Goal: Task Accomplishment & Management: Complete application form

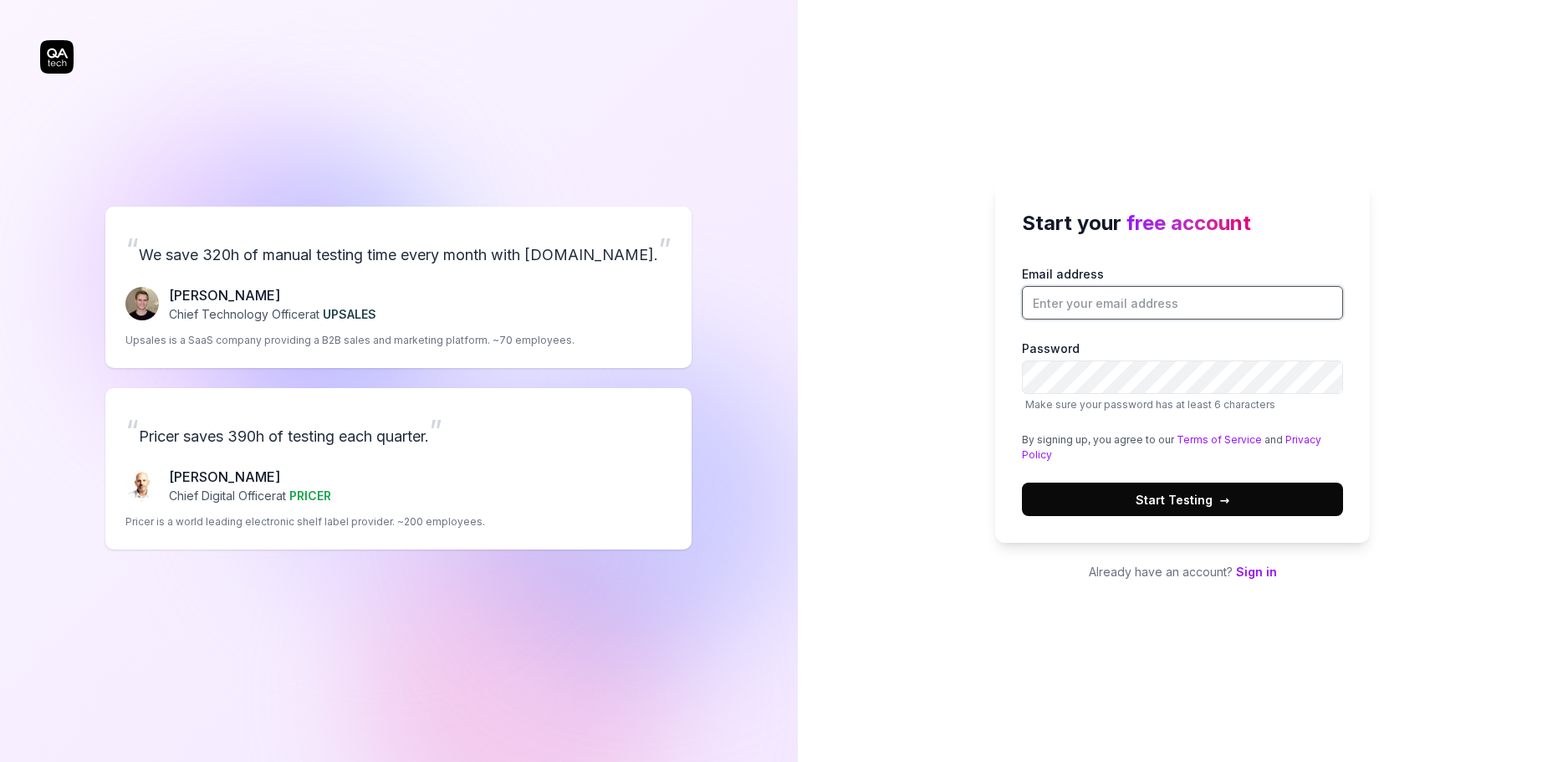
click at [1047, 299] on input "Email address" at bounding box center [1183, 302] width 321 height 33
type input "[PERSON_NAME][EMAIL_ADDRESS][DOMAIN_NAME]"
click at [1161, 501] on span "Start Testing →" at bounding box center [1183, 500] width 94 height 18
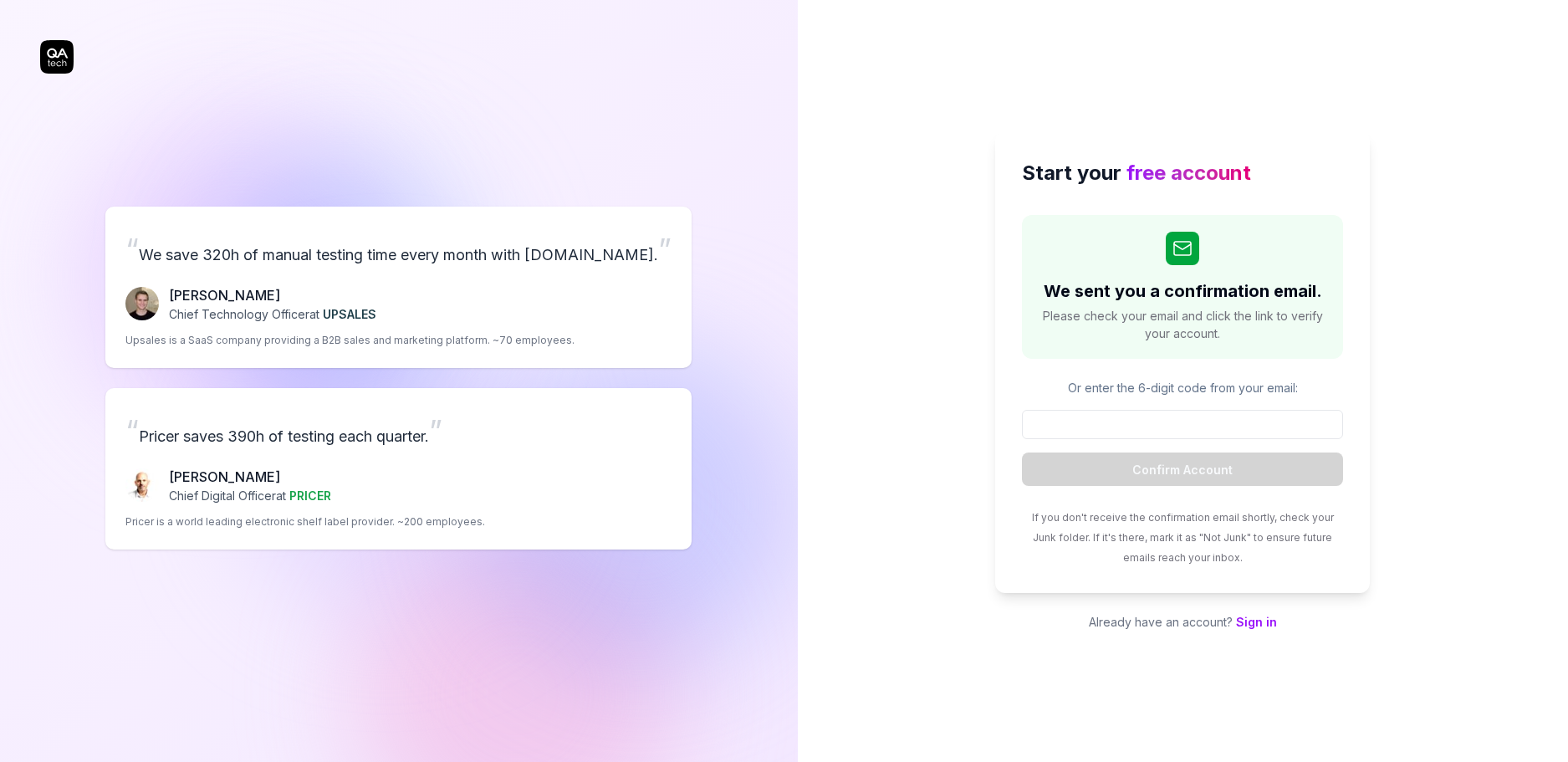
click at [1260, 622] on link "Sign in" at bounding box center [1257, 621] width 41 height 15
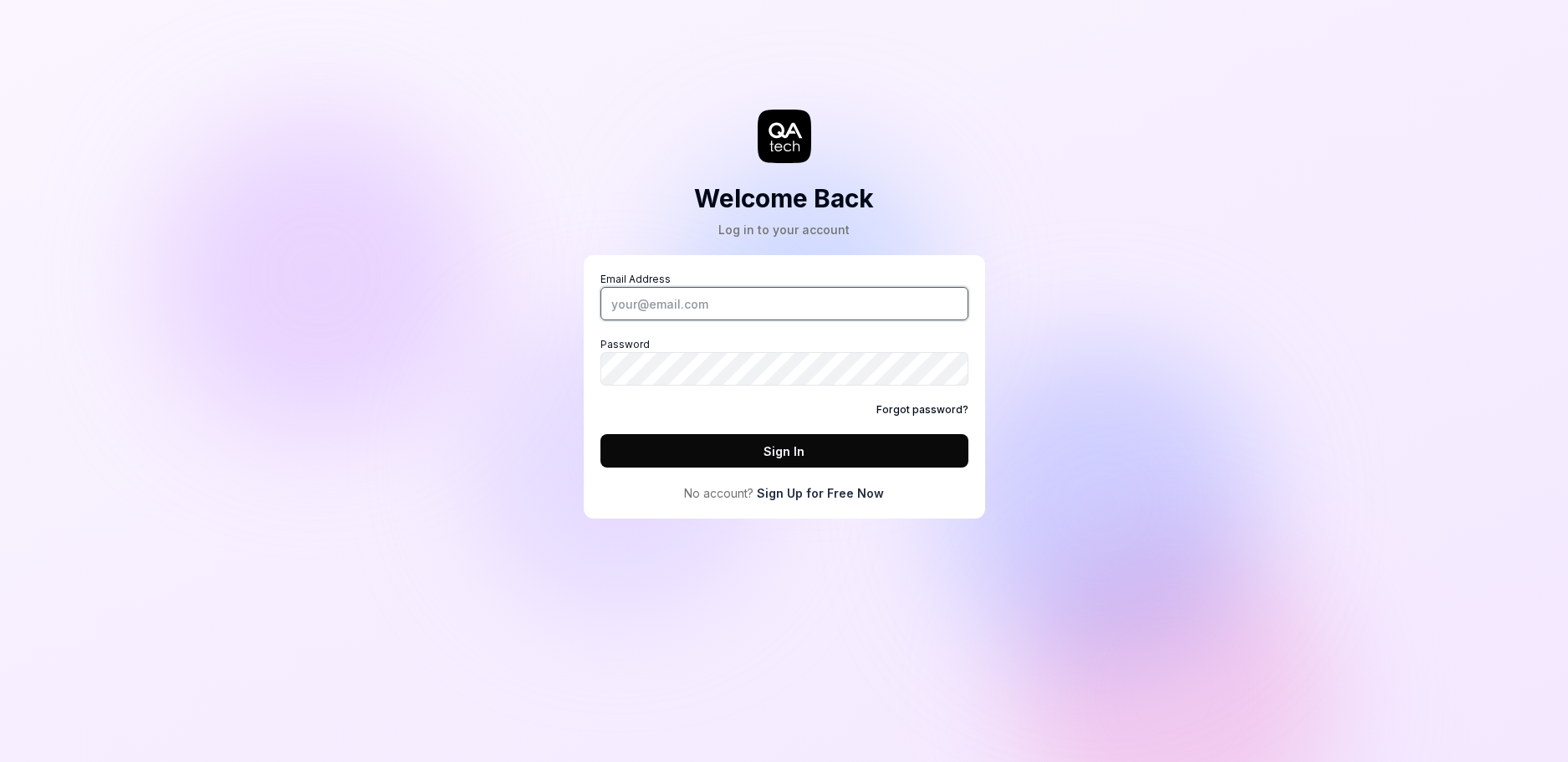
click at [623, 304] on input "Email Address" at bounding box center [784, 303] width 368 height 33
type input "[PERSON_NAME][EMAIL_ADDRESS][DOMAIN_NAME]"
click at [785, 454] on button "Sign In" at bounding box center [784, 451] width 368 height 33
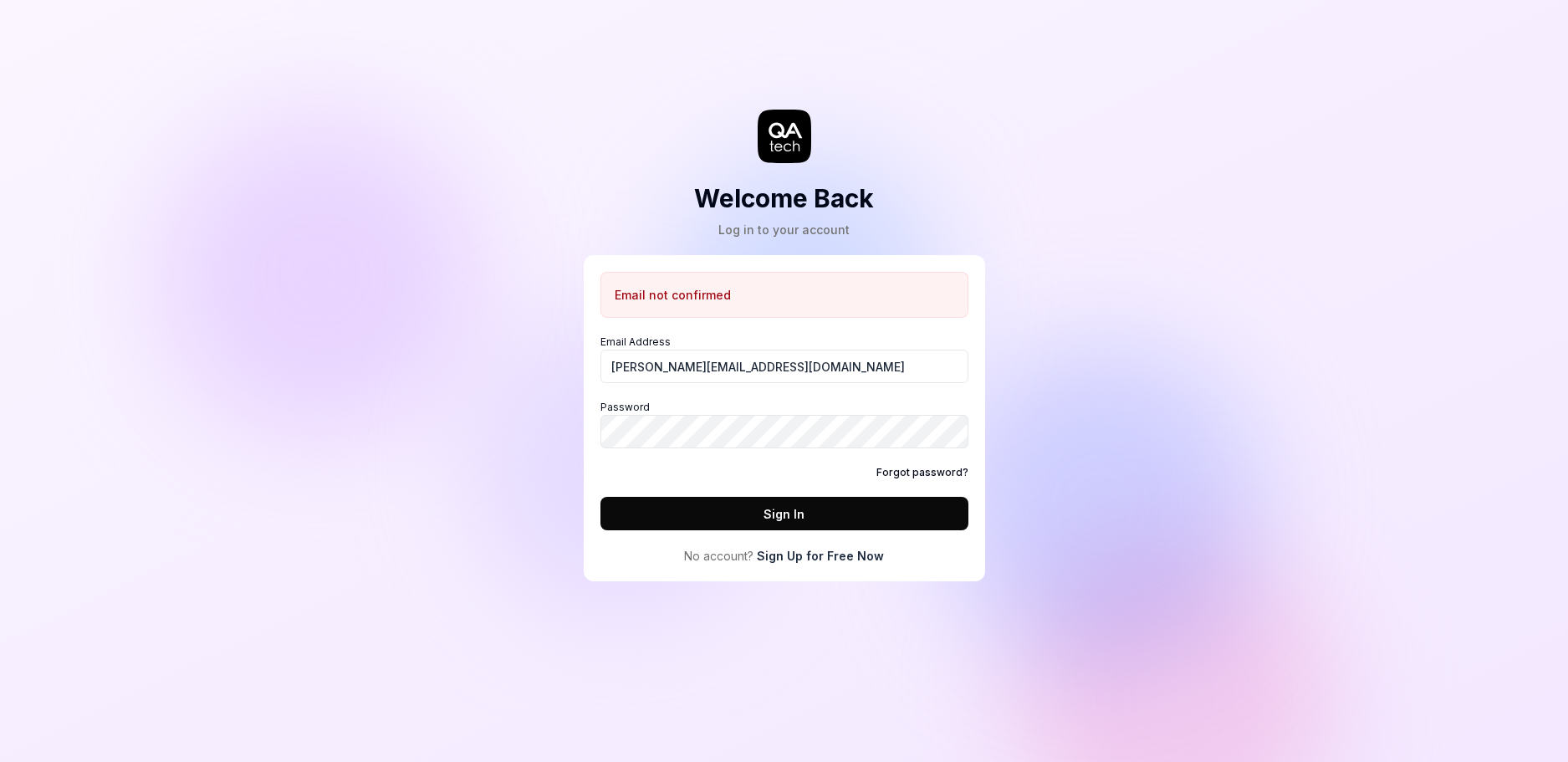
click at [768, 291] on div "Email not confirmed" at bounding box center [784, 294] width 368 height 46
click at [742, 519] on button "Sign In" at bounding box center [784, 514] width 368 height 33
click at [827, 555] on link "Sign Up for Free Now" at bounding box center [821, 556] width 127 height 18
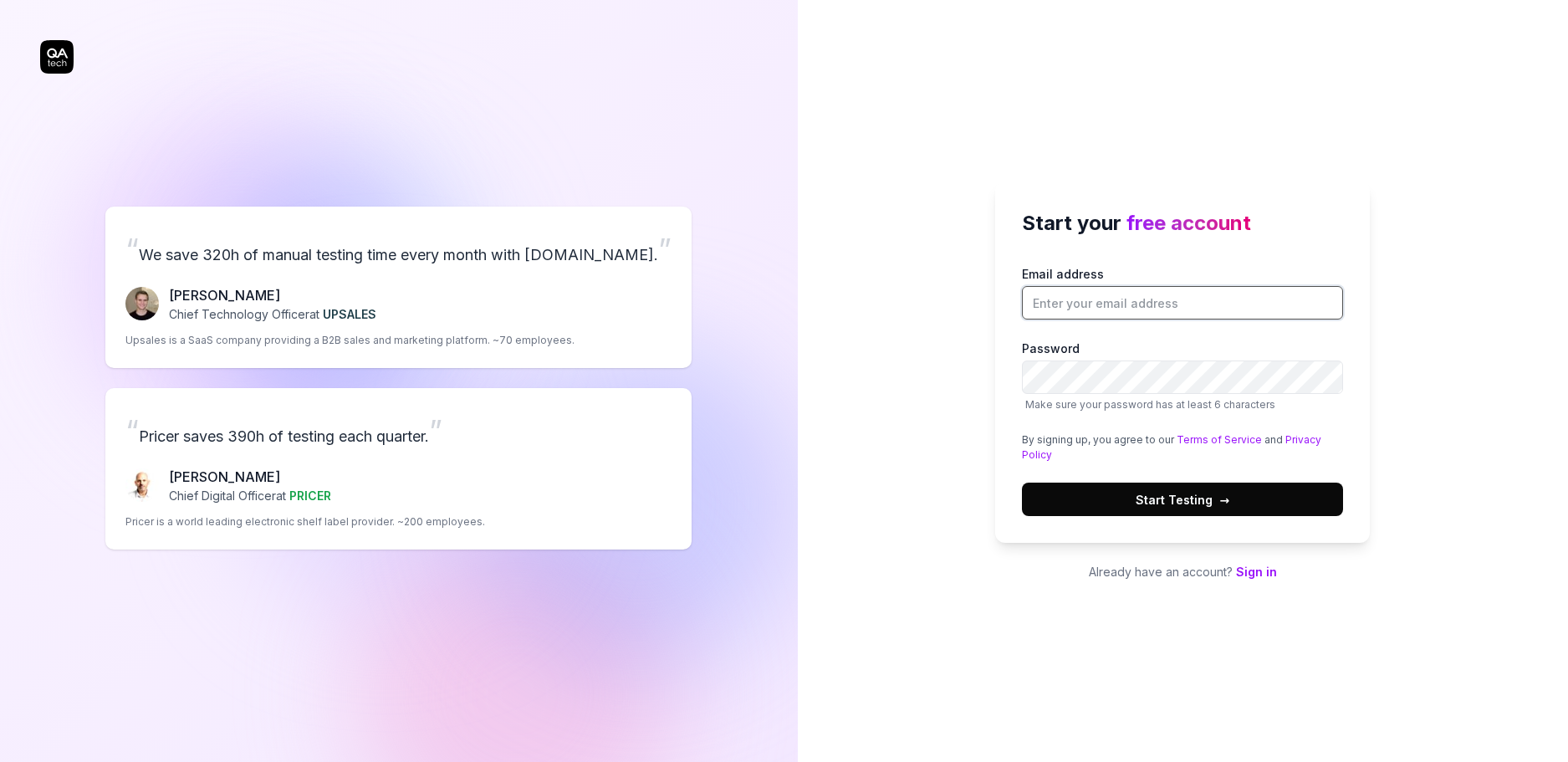
click at [1034, 309] on input "Email address" at bounding box center [1183, 302] width 321 height 33
type input "[PERSON_NAME][EMAIL_ADDRESS][DOMAIN_NAME]"
click at [1170, 499] on span "Start Testing →" at bounding box center [1183, 500] width 94 height 18
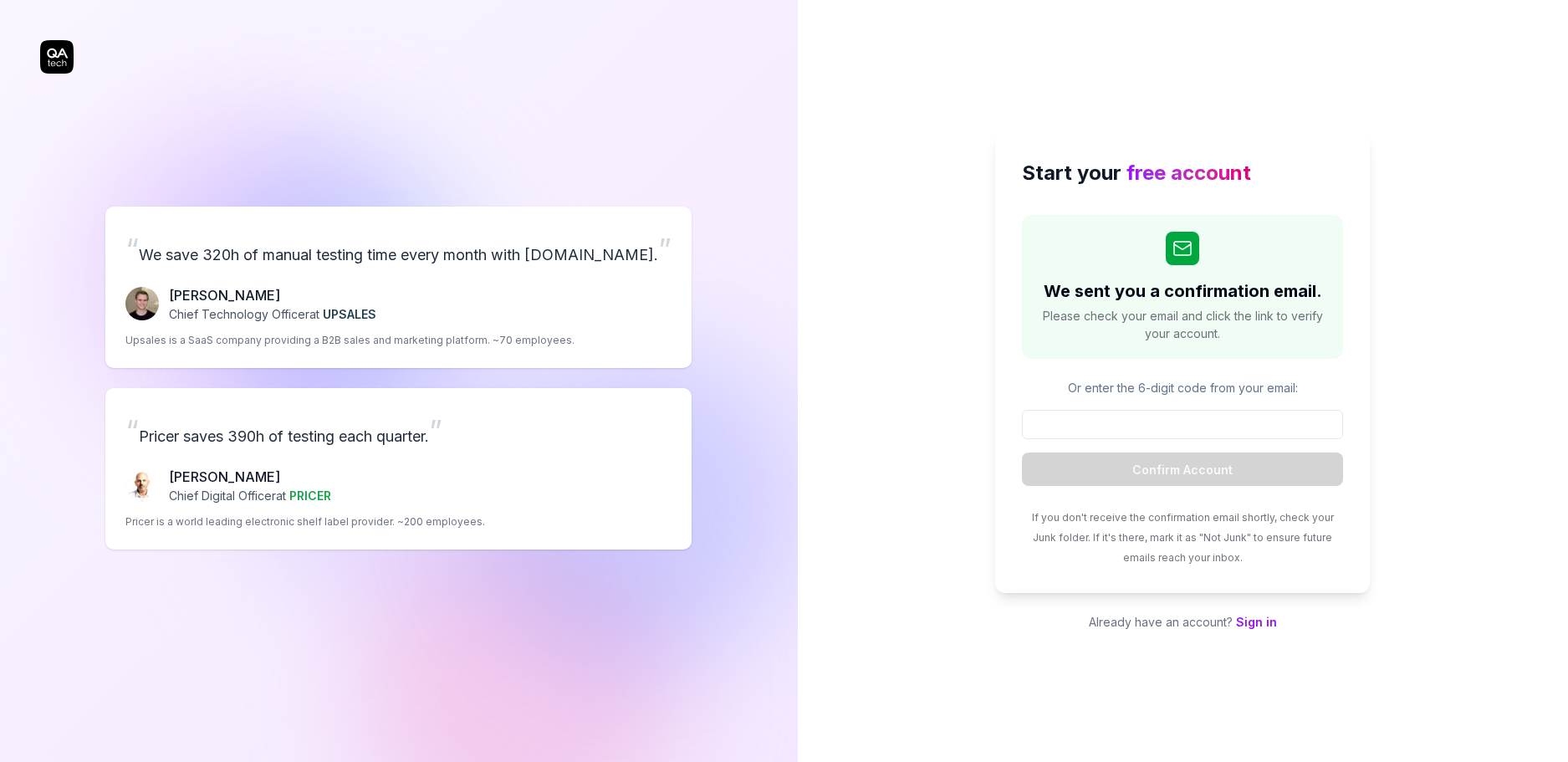
click at [1095, 389] on p "Or enter the 6-digit code from your email:" at bounding box center [1183, 387] width 321 height 18
click at [1067, 389] on p "Or enter the 6-digit code from your email:" at bounding box center [1183, 387] width 321 height 18
